Goal: Task Accomplishment & Management: Use online tool/utility

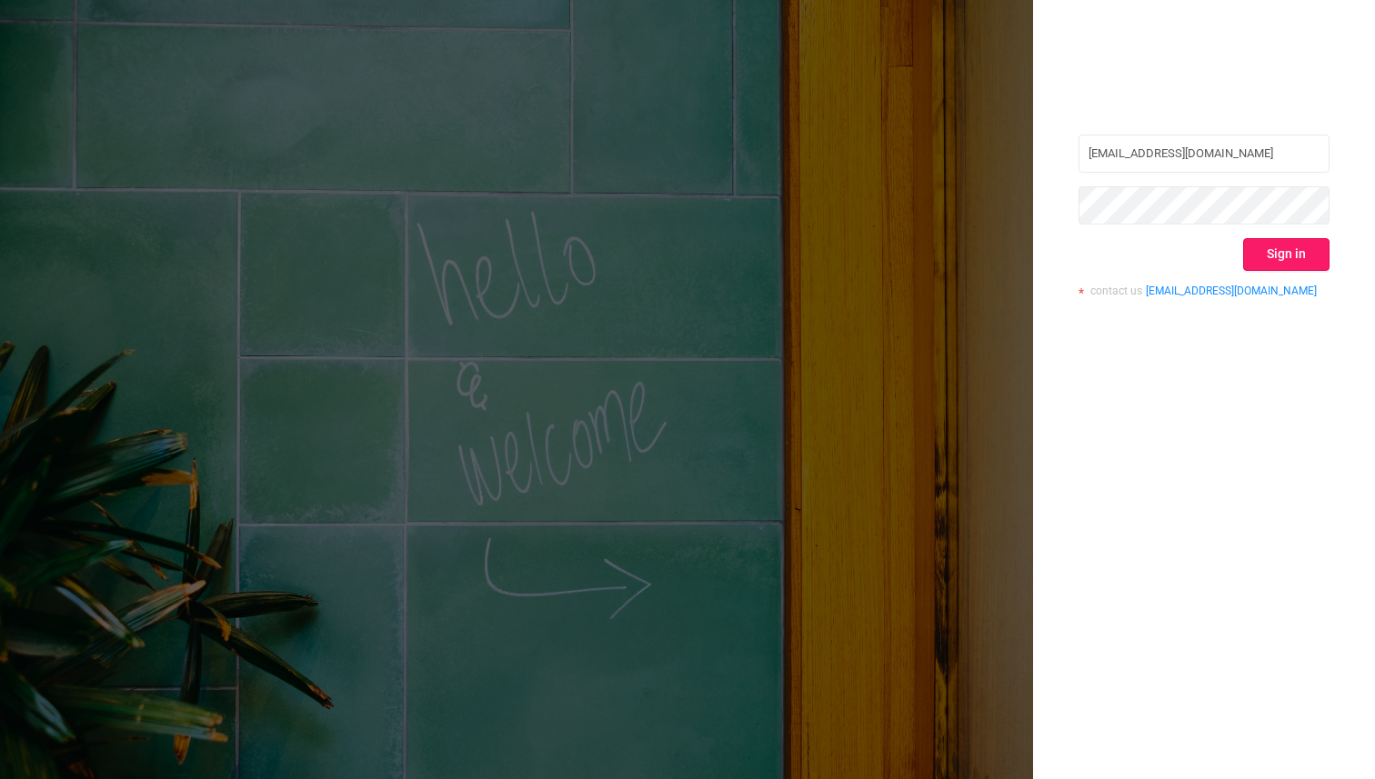
click at [1279, 248] on button "Sign in" at bounding box center [1286, 254] width 86 height 33
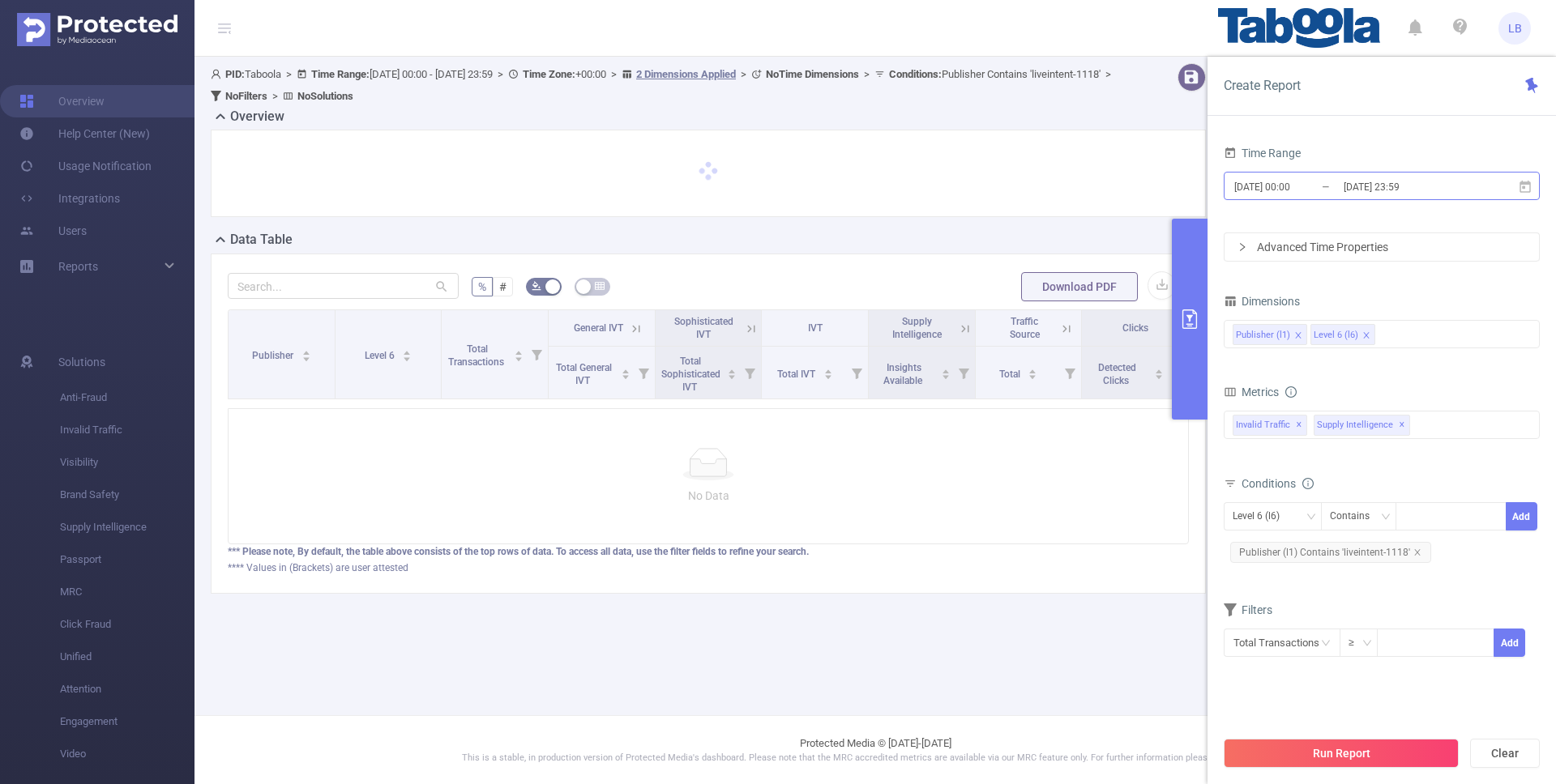
click at [1224, 182] on input "2025-08-22 00:00" at bounding box center [1298, 186] width 131 height 22
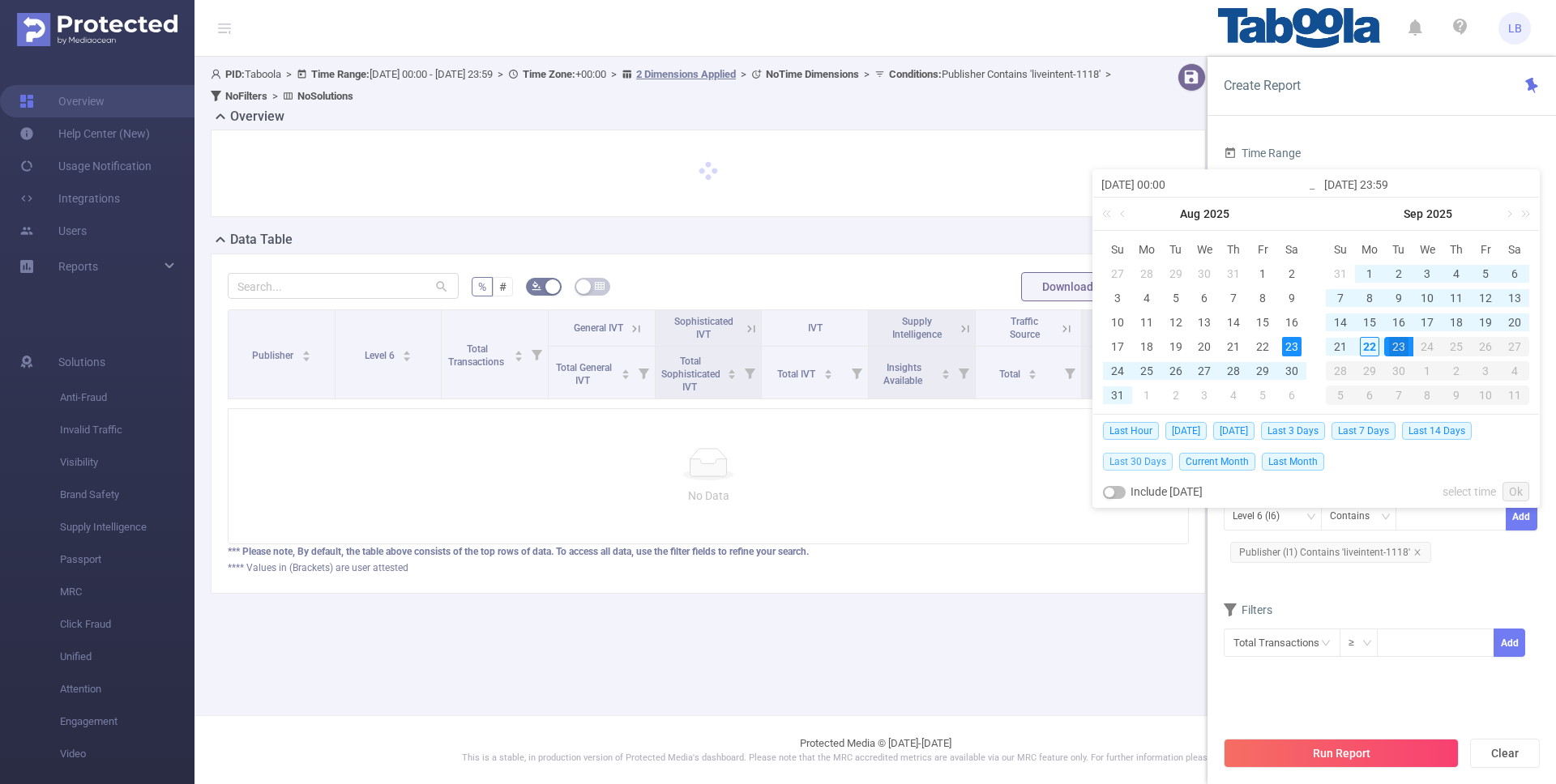
click at [1141, 463] on span "Last 30 Days" at bounding box center [1138, 461] width 70 height 18
type input "[DATE] 00:00"
type input "[DATE] 23:59"
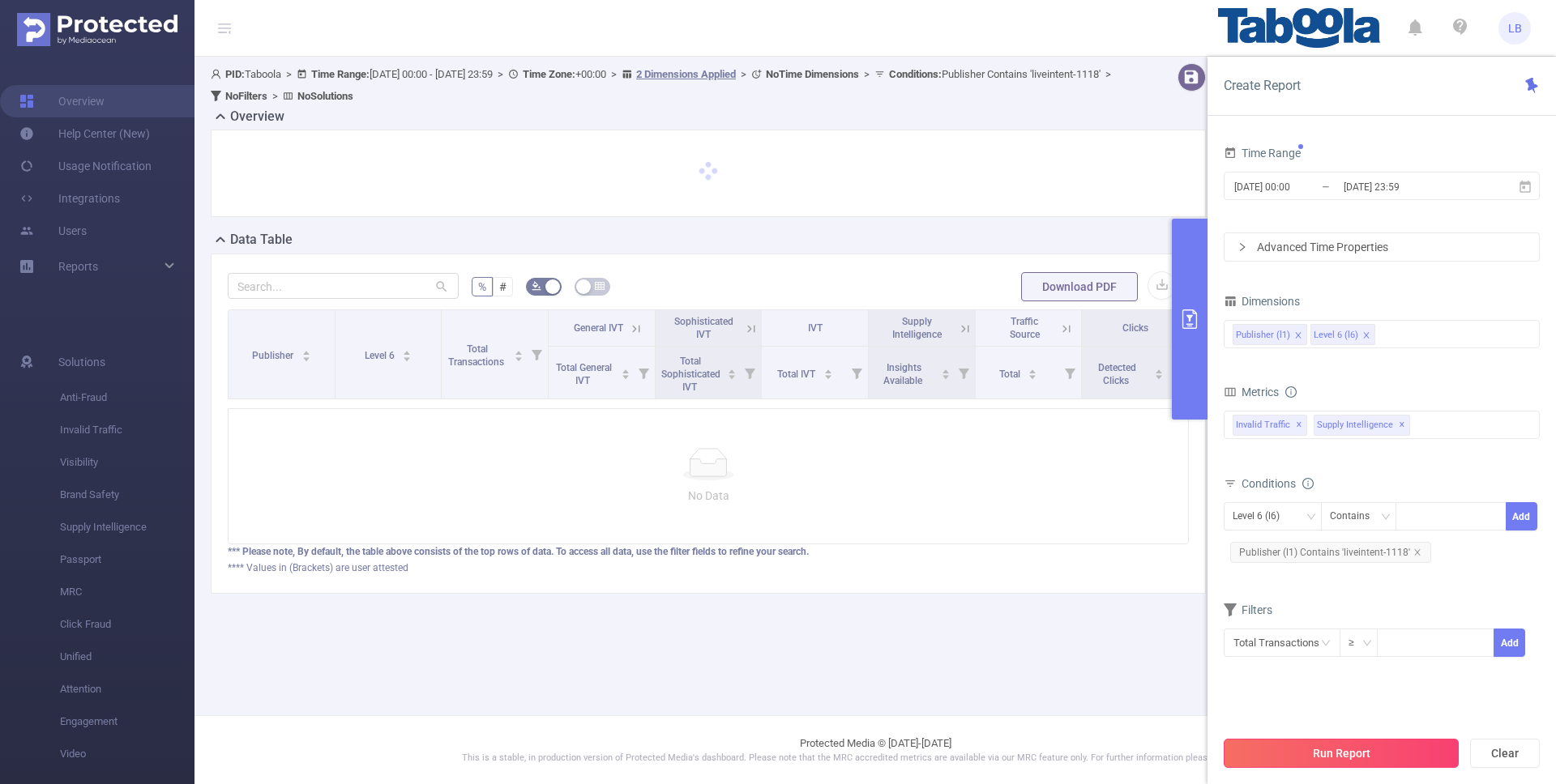
click at [1224, 693] on button "Run Report" at bounding box center [1341, 753] width 235 height 29
